Goal: Use online tool/utility: Utilize a website feature to perform a specific function

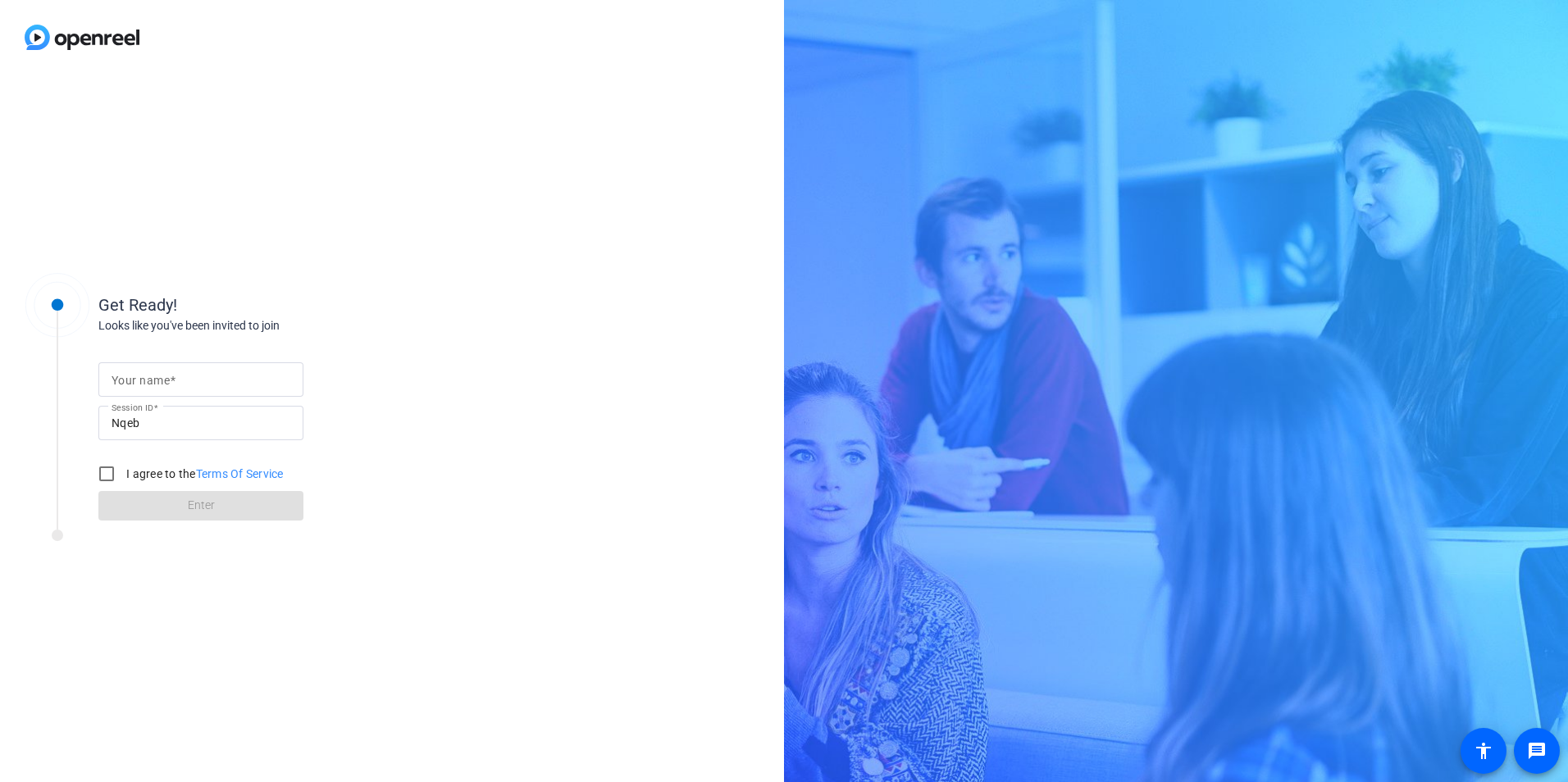
click at [187, 379] on input "Your name" at bounding box center [201, 379] width 179 height 19
type input "[PERSON_NAME]"
click at [372, 461] on div "Your name [PERSON_NAME] Session ID Nqeb I agree to the Terms Of Service Enter" at bounding box center [262, 428] width 328 height 186
click at [106, 468] on input "I agree to the Terms Of Service" at bounding box center [107, 473] width 33 height 33
checkbox input "true"
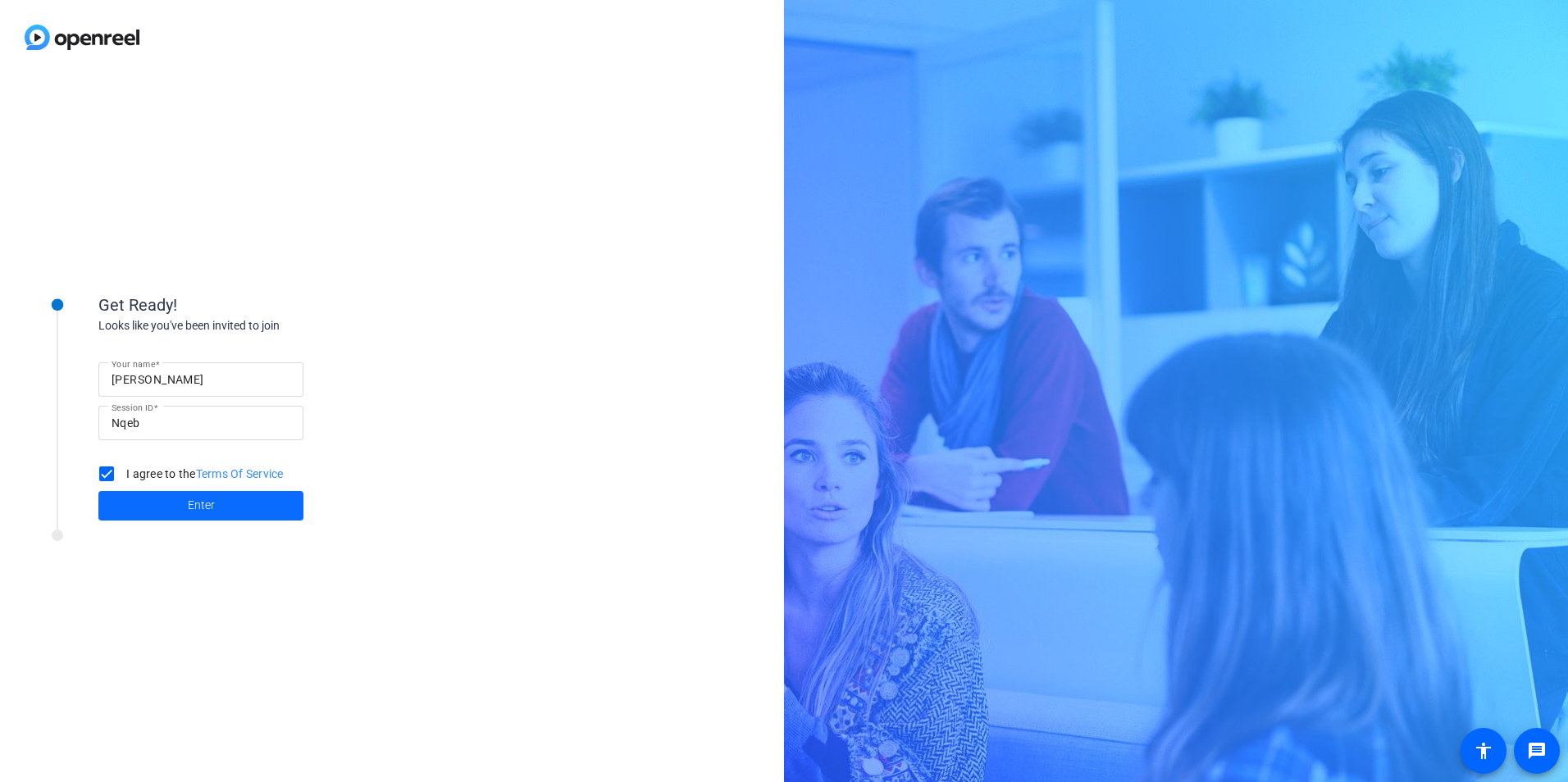
click at [190, 508] on span "Enter" at bounding box center [201, 505] width 27 height 18
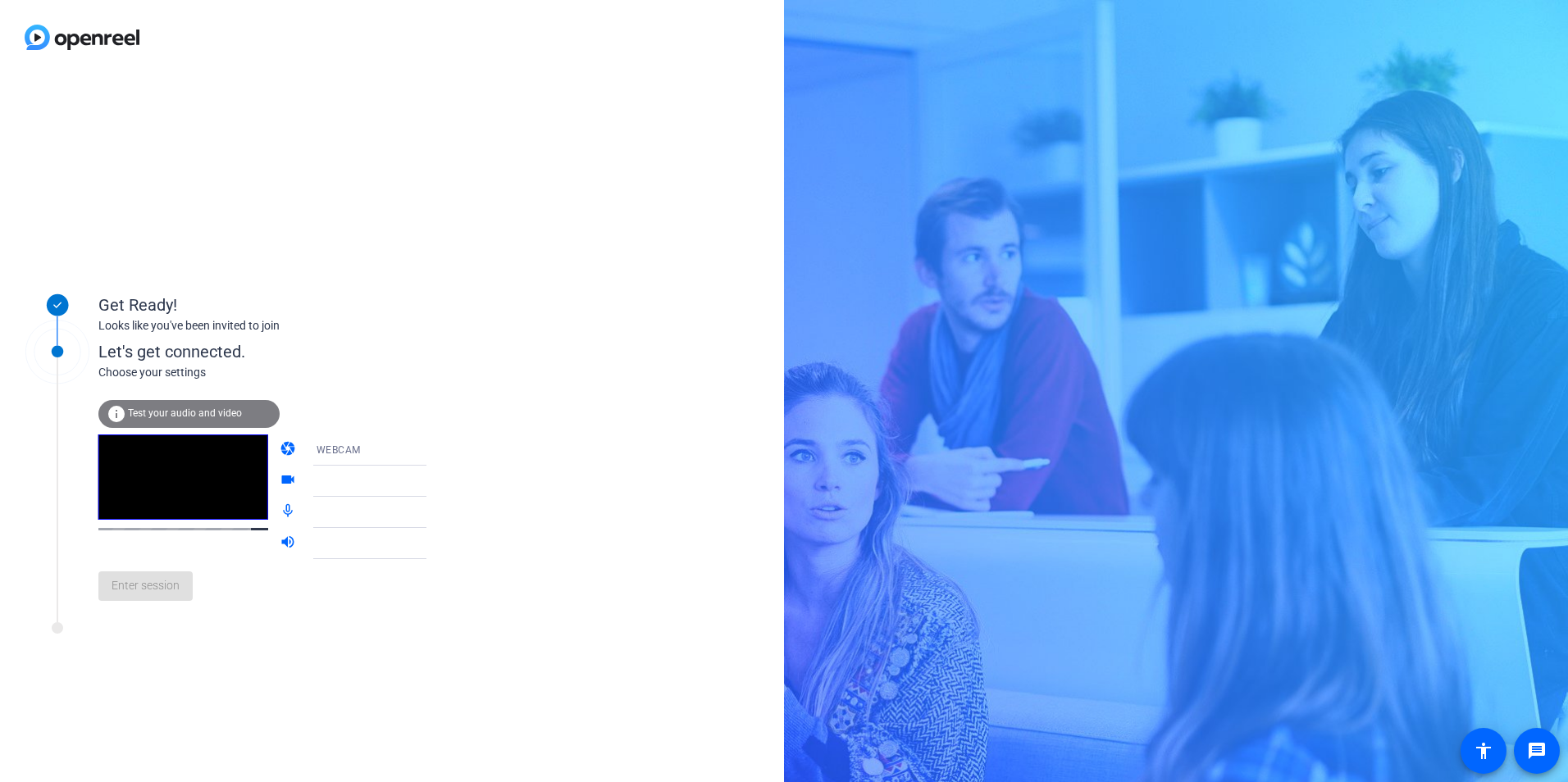
click at [318, 452] on span "WEBCAM" at bounding box center [338, 451] width 44 height 12
click at [316, 481] on span "WEBCAM" at bounding box center [315, 482] width 44 height 19
click at [355, 476] on div at bounding box center [378, 481] width 123 height 19
click at [433, 481] on icon at bounding box center [442, 481] width 19 height 19
click at [279, 480] on mat-icon "videocam" at bounding box center [289, 481] width 19 height 19
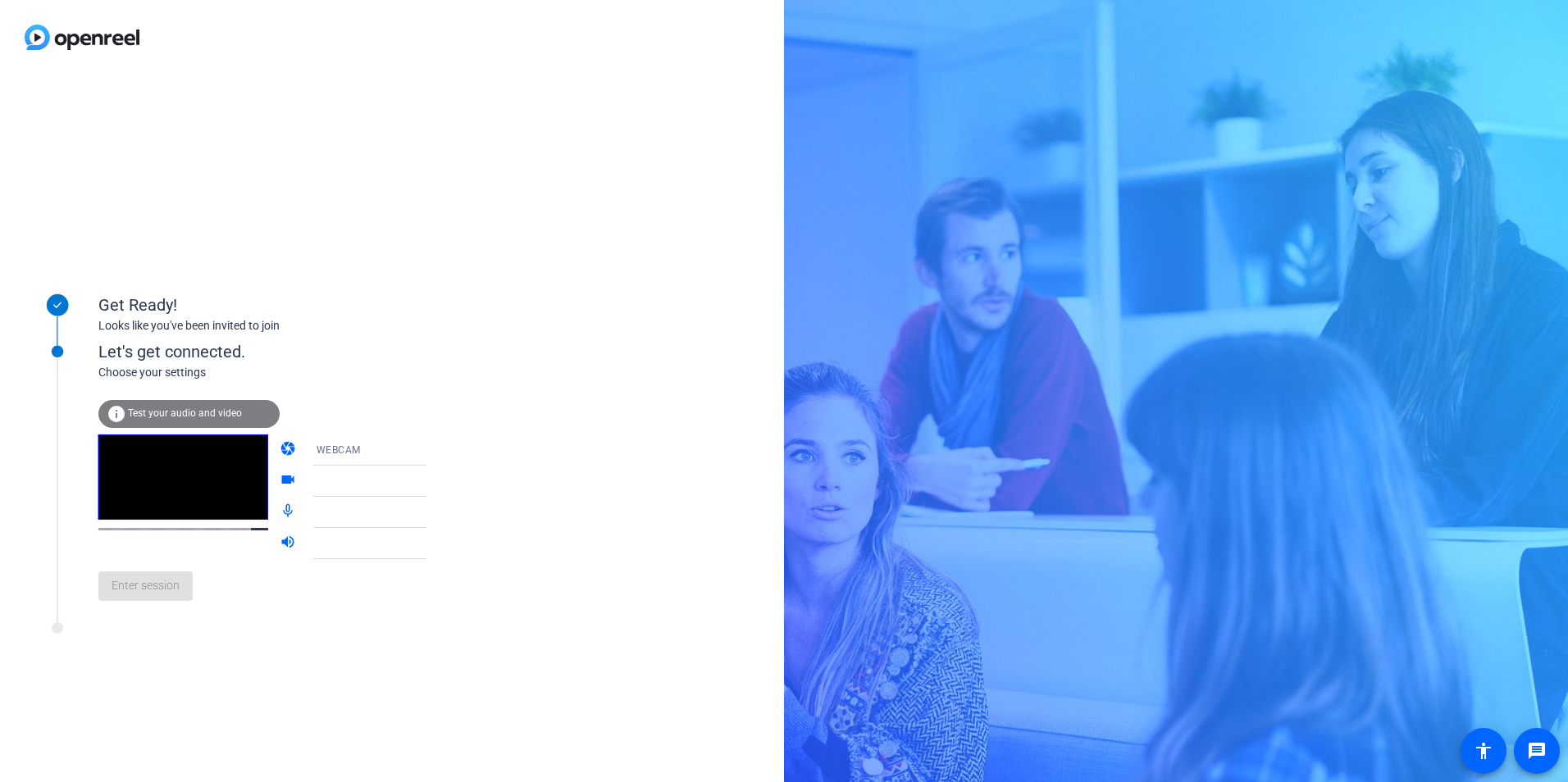
click at [200, 404] on div "info Test your audio and video" at bounding box center [189, 414] width 181 height 28
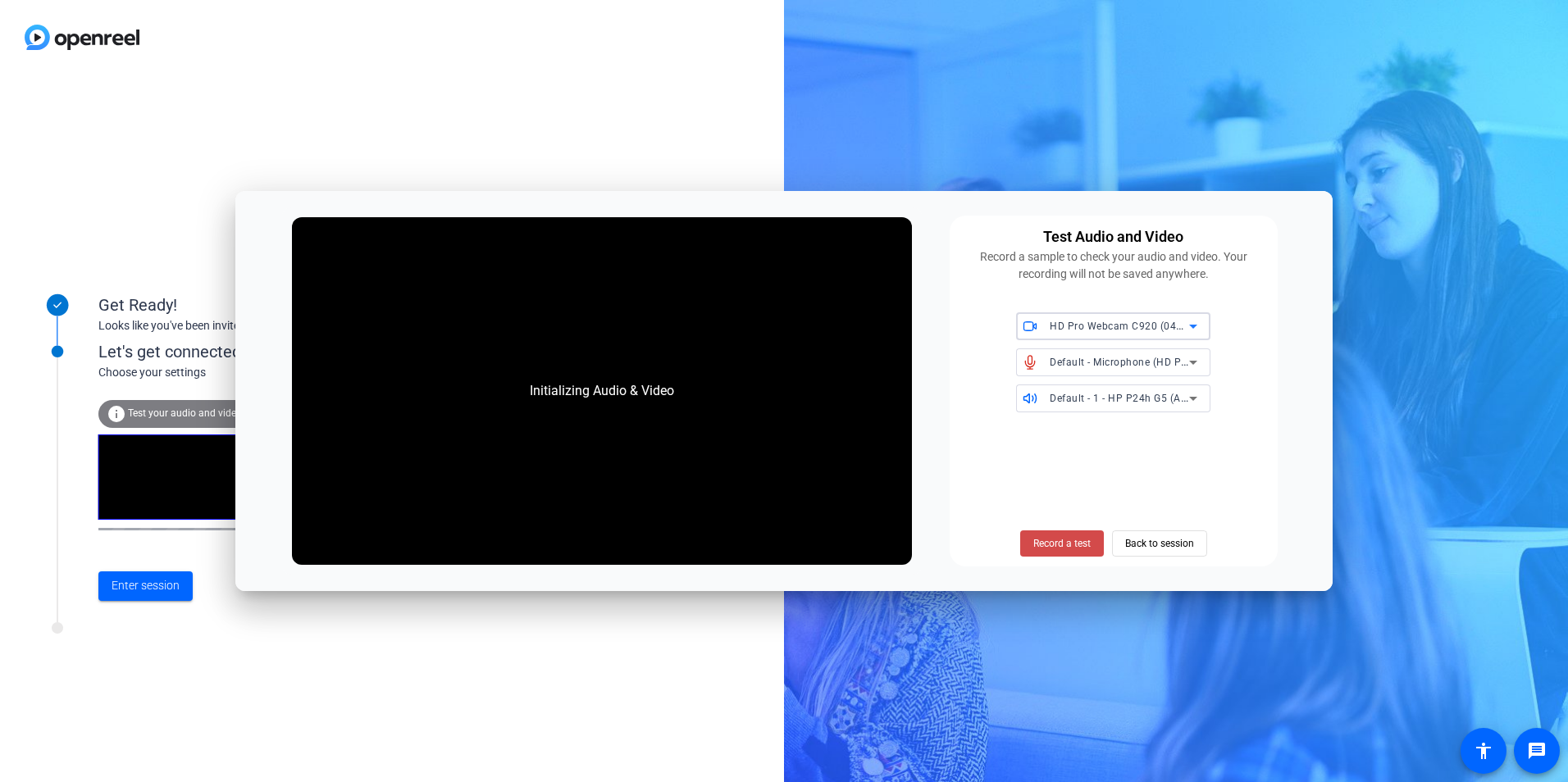
click at [1048, 543] on span "Record a test" at bounding box center [1062, 544] width 57 height 15
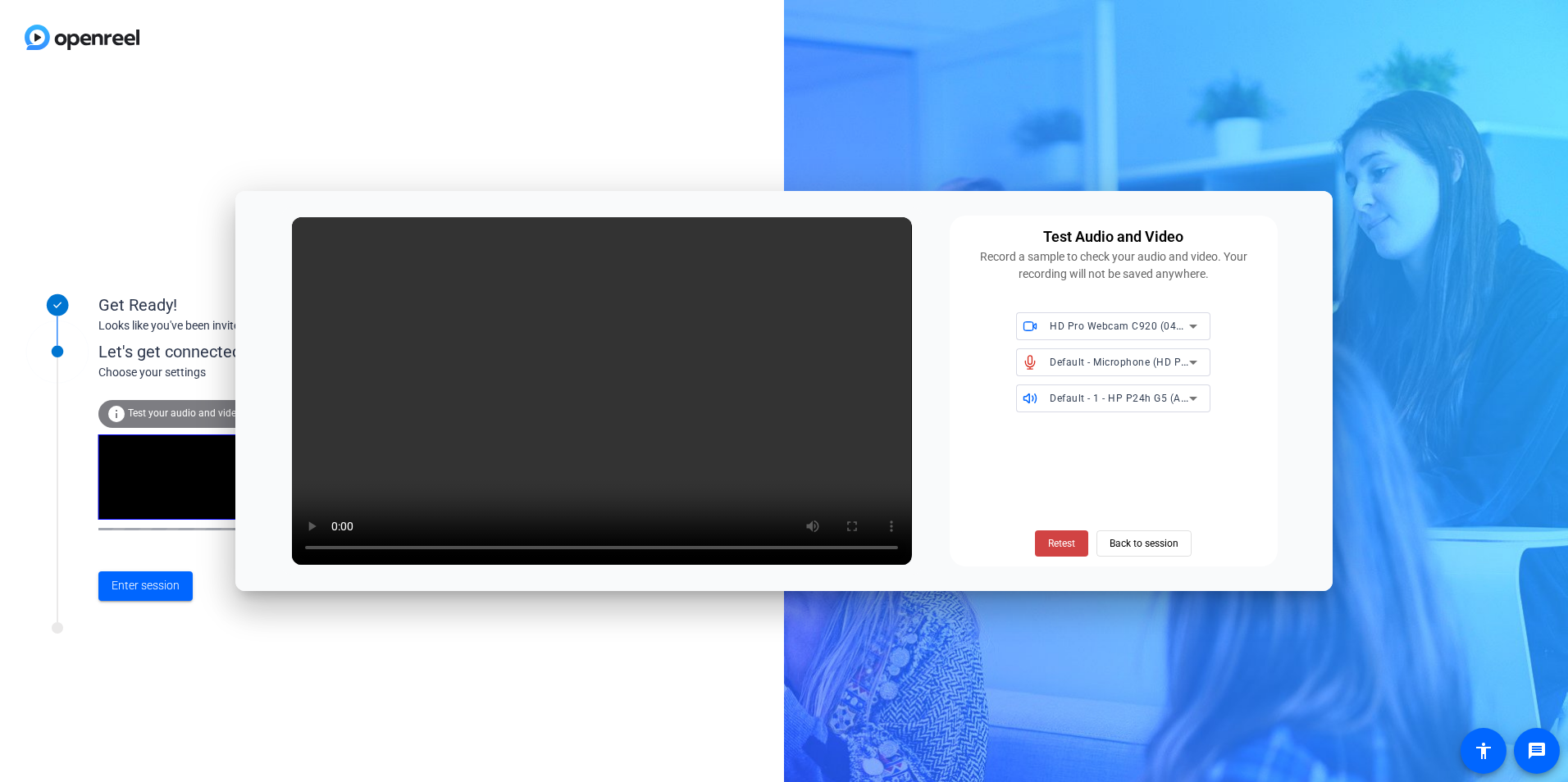
click at [1195, 329] on icon at bounding box center [1192, 326] width 19 height 19
click at [1195, 323] on div at bounding box center [784, 391] width 1568 height 782
click at [1215, 469] on div "Retest Back to session" at bounding box center [1114, 491] width 309 height 132
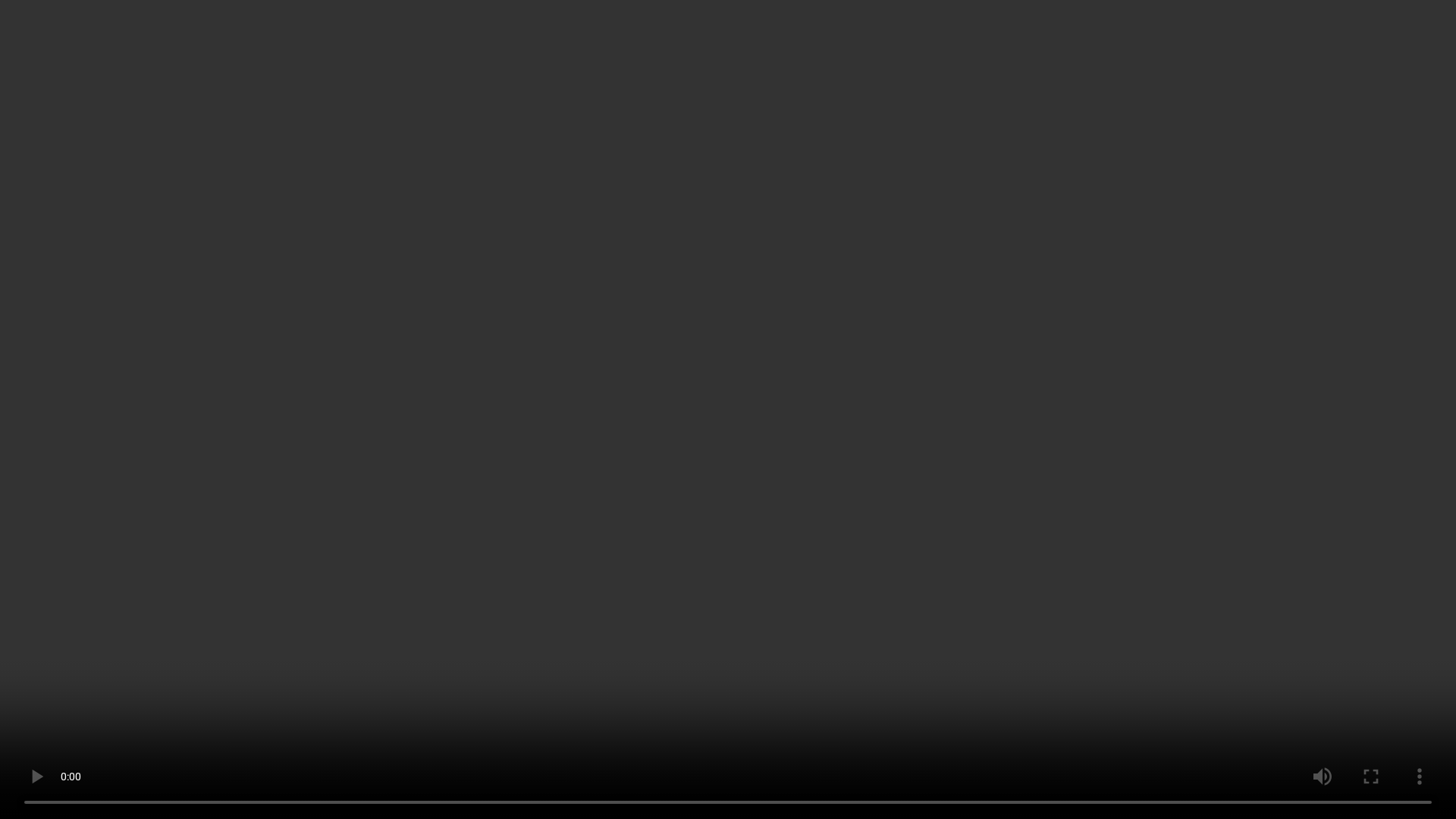
click at [1185, 722] on video at bounding box center [728, 410] width 1456 height 819
click at [1242, 353] on video at bounding box center [728, 410] width 1456 height 819
click at [1108, 99] on video at bounding box center [728, 410] width 1456 height 819
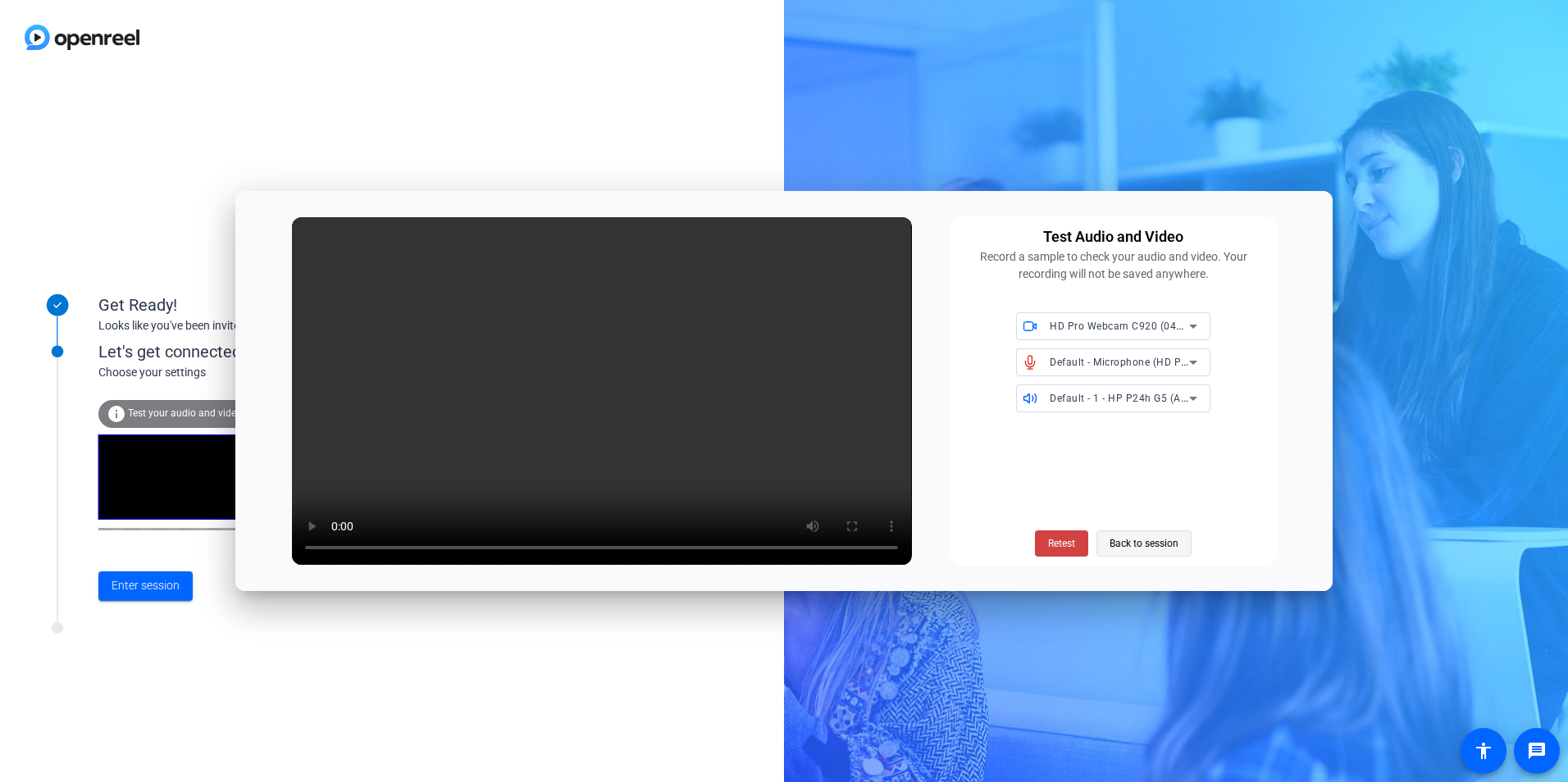
click at [1162, 545] on span "Back to session" at bounding box center [1143, 543] width 69 height 31
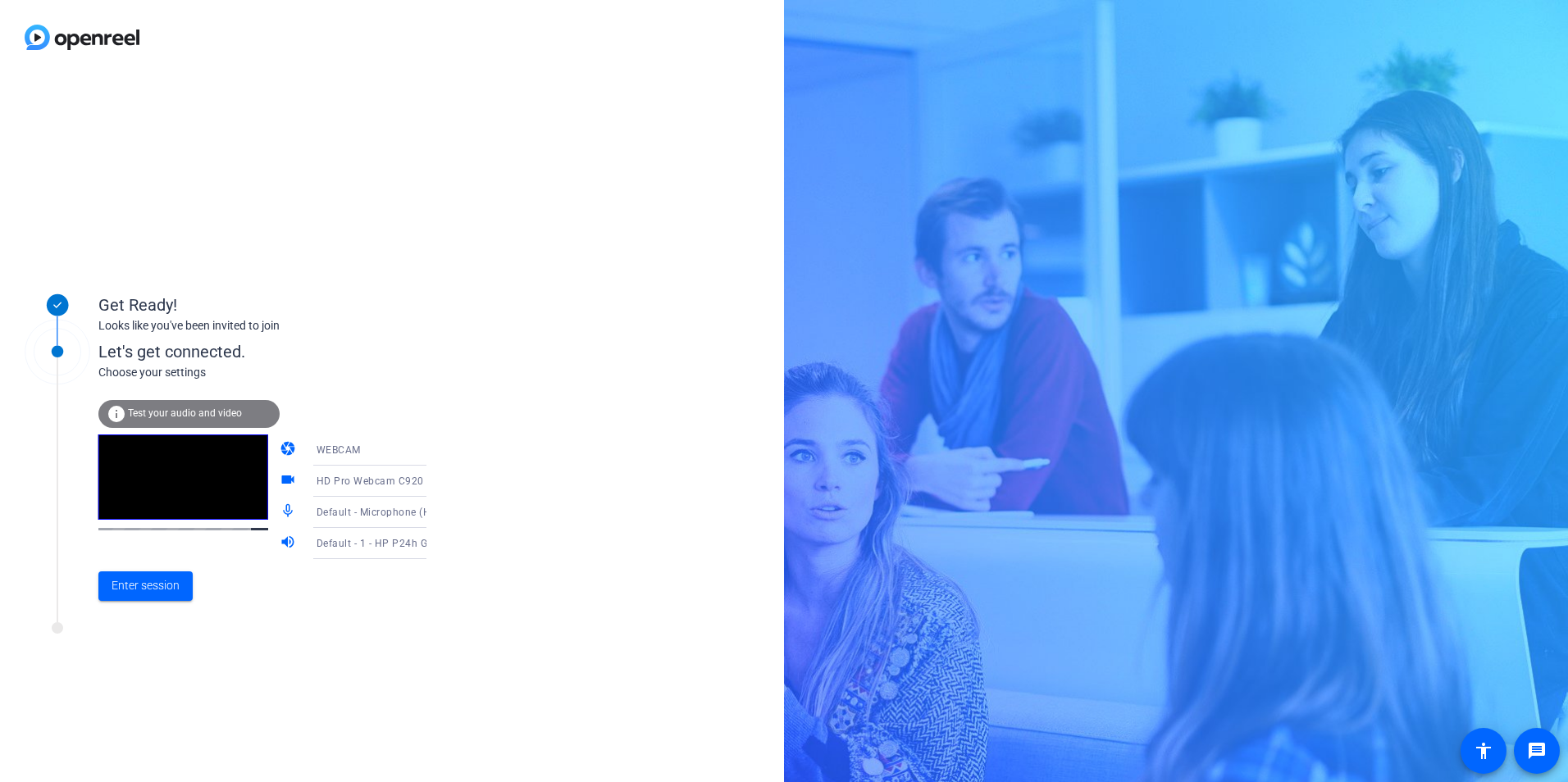
click at [279, 450] on mat-icon "camera" at bounding box center [289, 450] width 19 height 19
click at [433, 450] on icon at bounding box center [442, 450] width 19 height 19
click at [363, 482] on mat-option "WEBCAM" at bounding box center [356, 482] width 140 height 33
click at [347, 371] on div "Choose your settings" at bounding box center [279, 373] width 362 height 18
click at [124, 586] on span "Enter session" at bounding box center [145, 586] width 68 height 18
